Goal: Find specific page/section: Find specific page/section

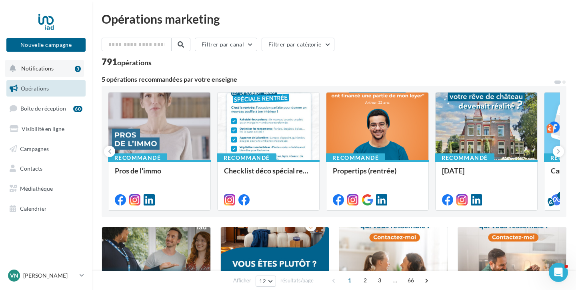
click at [53, 70] on button "Notifications 3" at bounding box center [44, 68] width 79 height 17
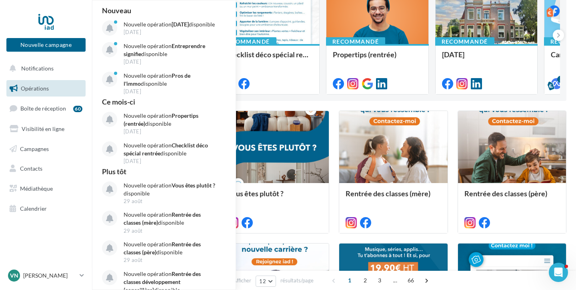
scroll to position [116, 0]
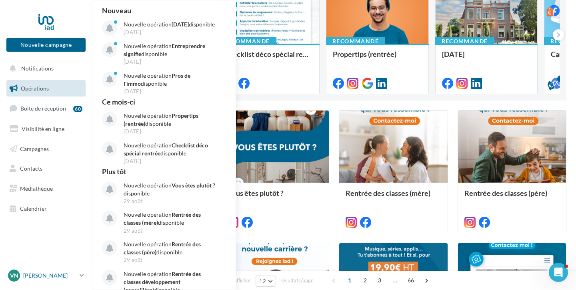
click at [81, 275] on icon at bounding box center [82, 275] width 4 height 7
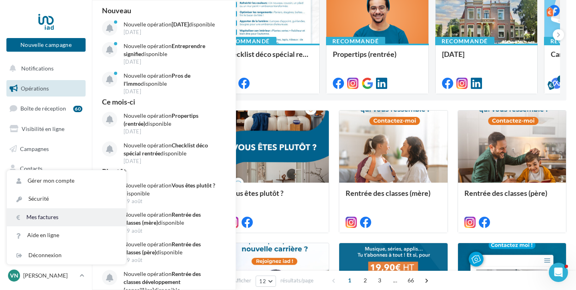
click at [47, 217] on link "Mes factures" at bounding box center [66, 217] width 119 height 18
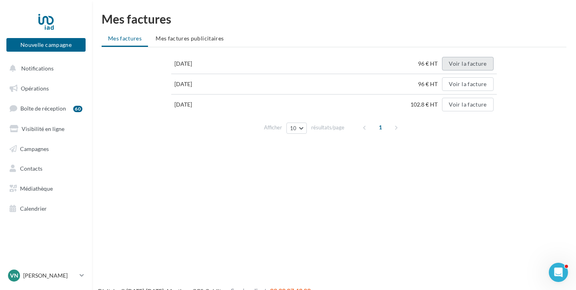
click at [469, 63] on button "Voir la facture" at bounding box center [467, 64] width 51 height 14
